Goal: Task Accomplishment & Management: Manage account settings

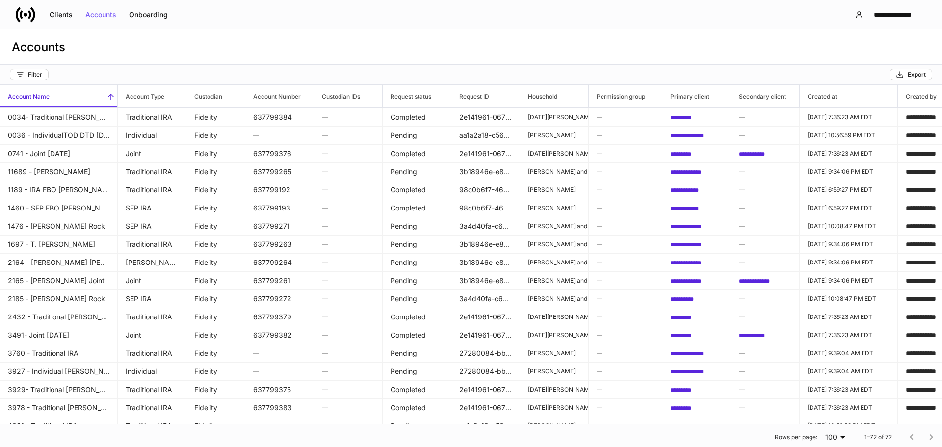
scroll to position [0, 454]
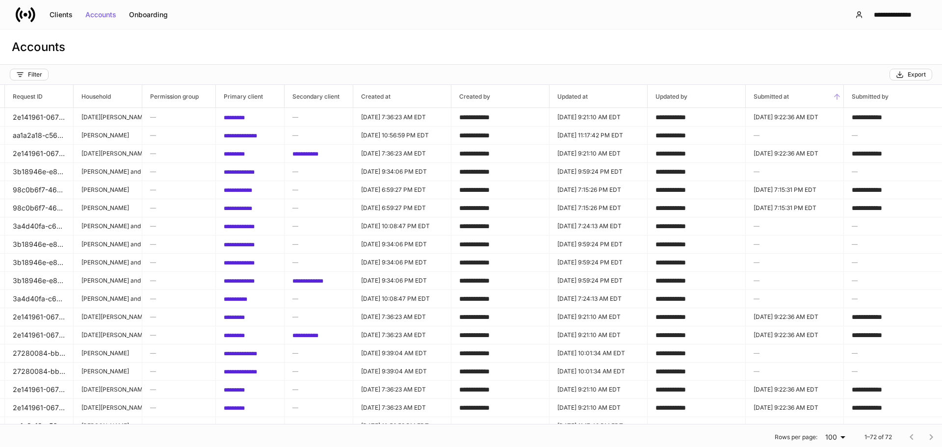
click at [773, 99] on h6 "Submitted at" at bounding box center [767, 96] width 43 height 9
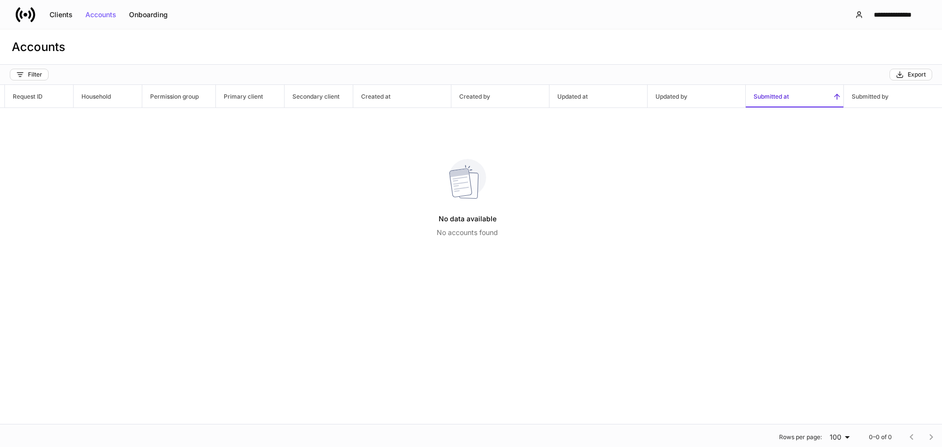
scroll to position [0, 447]
click at [67, 16] on div "Clients" at bounding box center [61, 14] width 23 height 7
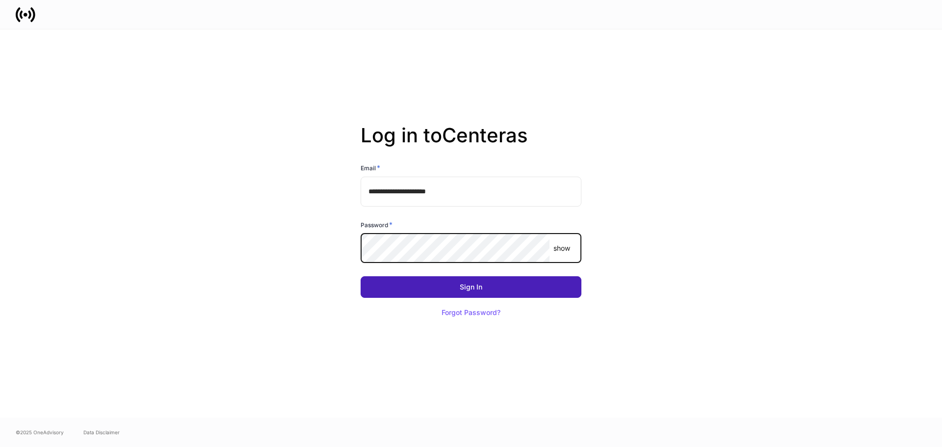
click at [409, 290] on button "Sign In" at bounding box center [471, 287] width 221 height 22
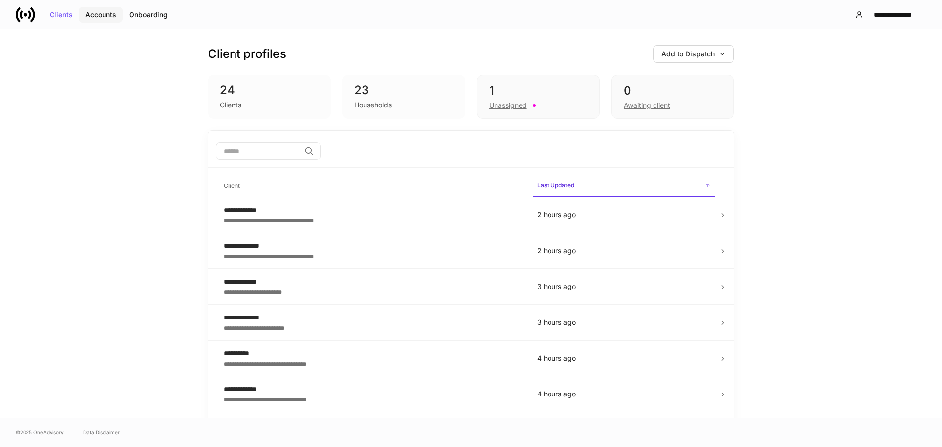
click at [101, 11] on div "Accounts" at bounding box center [100, 14] width 31 height 7
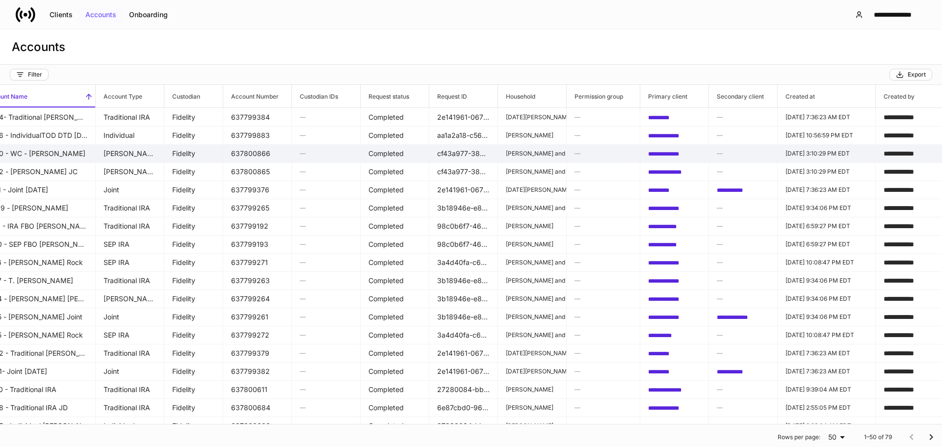
scroll to position [0, 23]
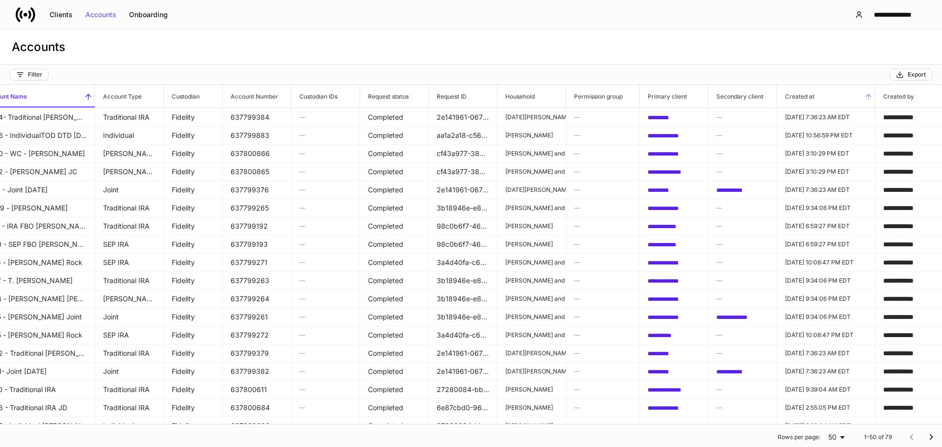
click at [871, 98] on icon at bounding box center [868, 96] width 9 height 9
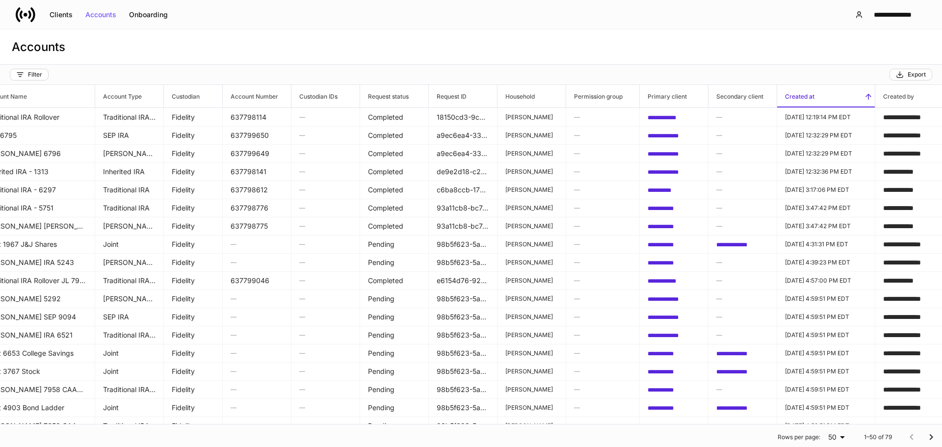
click at [871, 98] on icon at bounding box center [868, 96] width 9 height 9
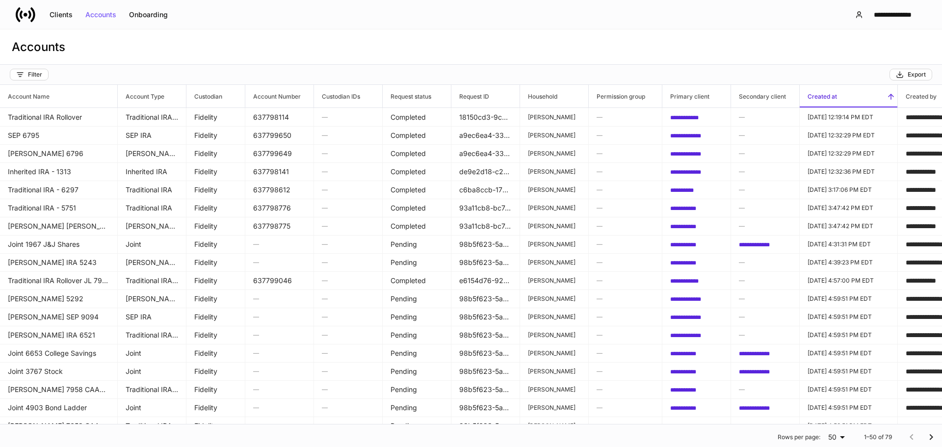
click at [887, 100] on icon at bounding box center [891, 96] width 9 height 9
